Goal: Information Seeking & Learning: Learn about a topic

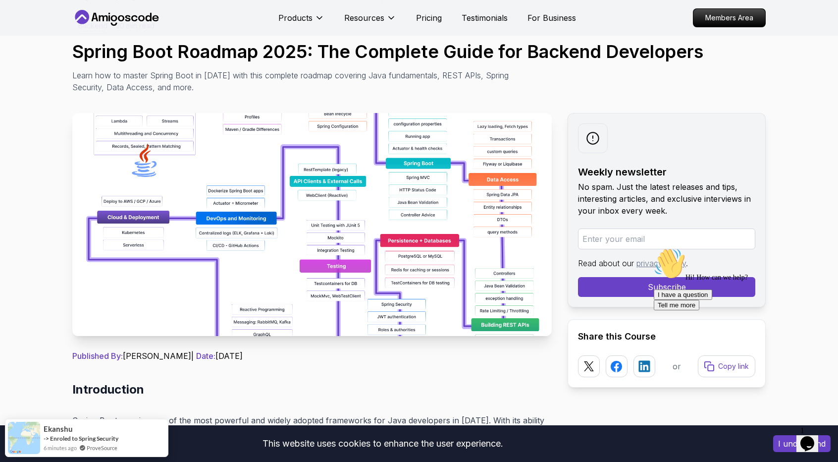
scroll to position [50, 0]
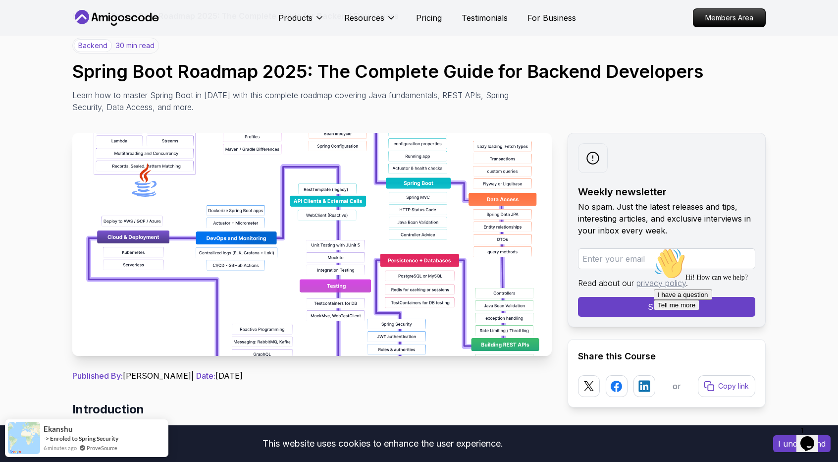
drag, startPoint x: 425, startPoint y: 272, endPoint x: 428, endPoint y: 267, distance: 5.5
click at [424, 271] on img at bounding box center [311, 244] width 479 height 223
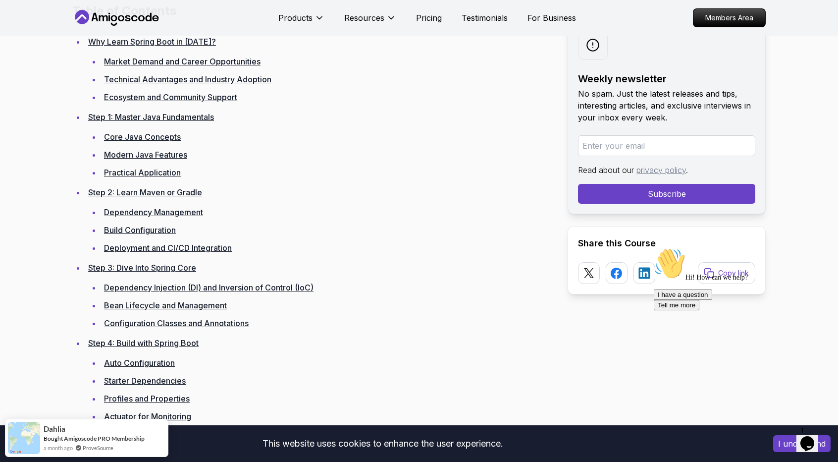
scroll to position [1287, 0]
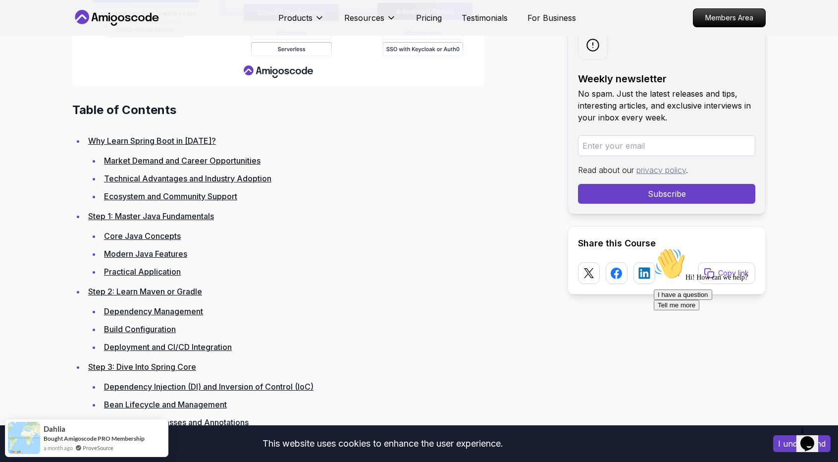
click at [163, 237] on link "Core Java Concepts" at bounding box center [142, 236] width 77 height 10
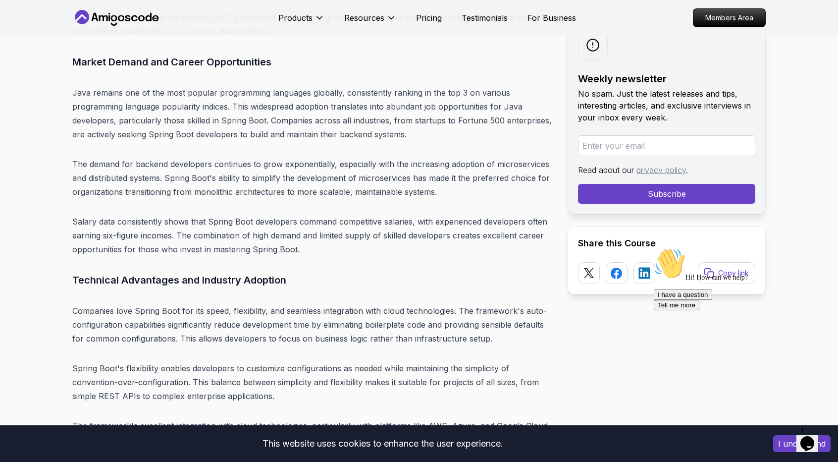
scroll to position [2724, 0]
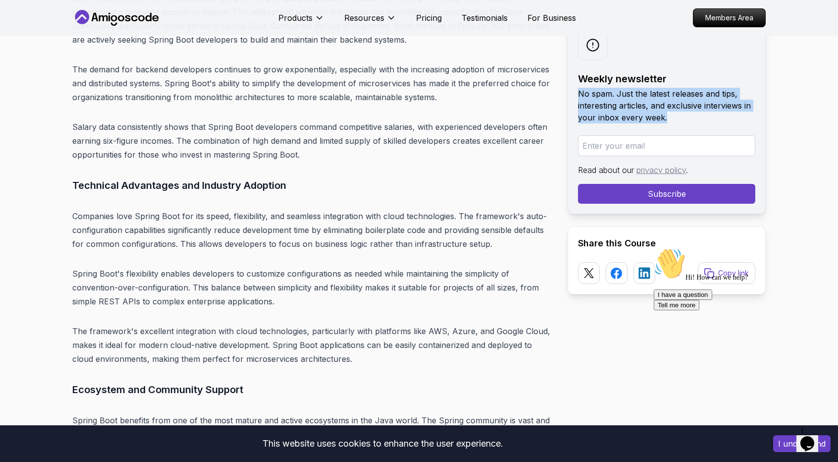
drag, startPoint x: 665, startPoint y: 112, endPoint x: 574, endPoint y: 88, distance: 94.4
click at [573, 88] on div "Weekly newsletter No spam. Just the latest releases and tips, interesting artic…" at bounding box center [666, 117] width 198 height 194
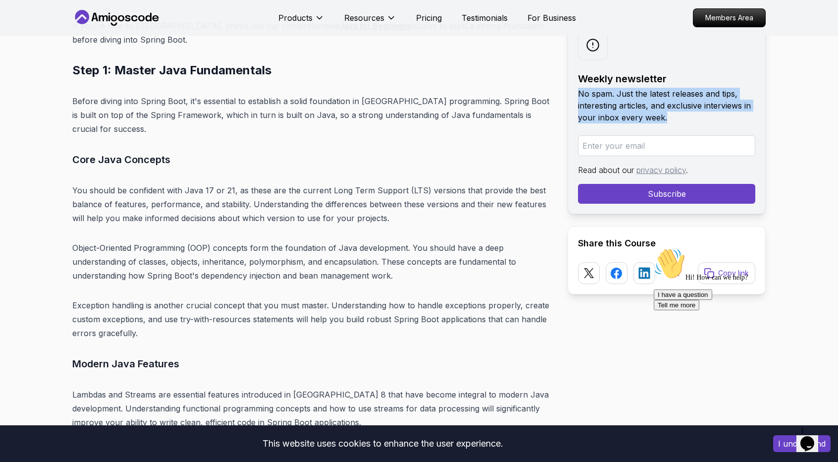
scroll to position [3292, 0]
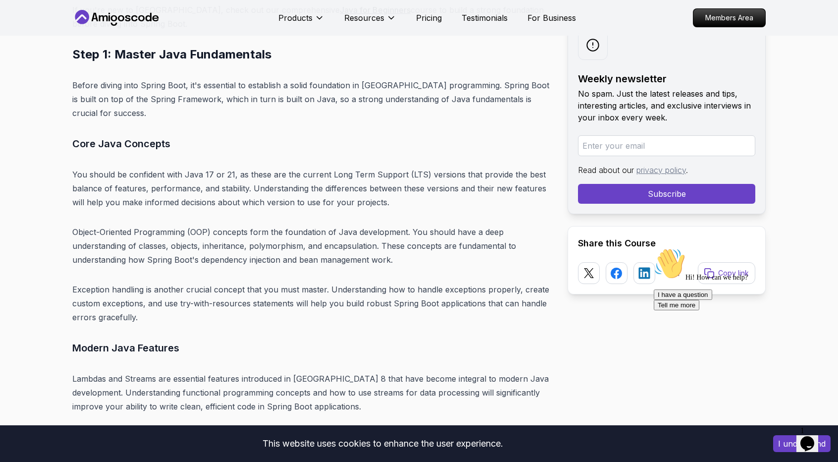
click at [74, 55] on h2 "Step 1: Master Java Fundamentals" at bounding box center [311, 55] width 479 height 16
drag, startPoint x: 74, startPoint y: 52, endPoint x: 78, endPoint y: 56, distance: 6.0
click at [78, 56] on h2 "Step 1: Master Java Fundamentals" at bounding box center [311, 55] width 479 height 16
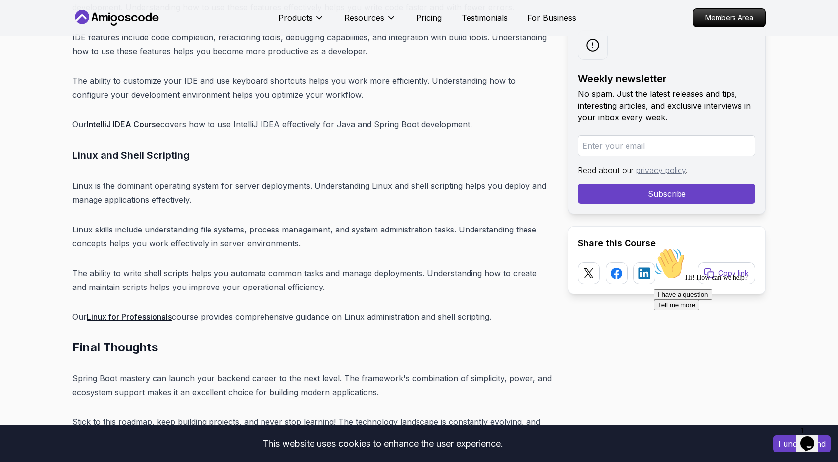
scroll to position [12061, 0]
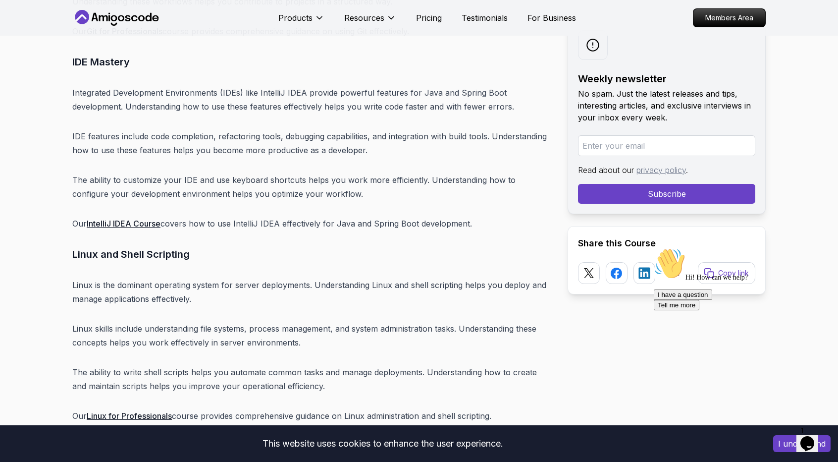
click at [500, 409] on p "Our Linux for Professionals course provides comprehensive guidance on Linux adm…" at bounding box center [311, 416] width 479 height 14
copy div "Step 1: Master Java Fundamentals Before diving into Spring Boot, it's essential…"
